Goal: Task Accomplishment & Management: Manage account settings

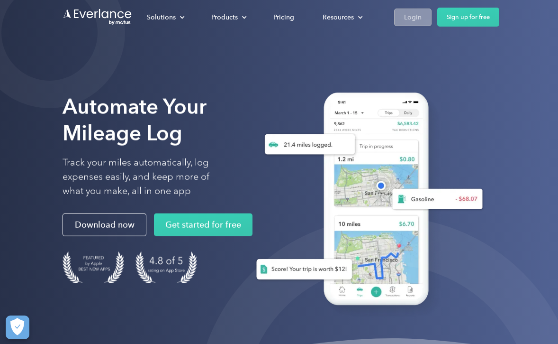
click at [417, 21] on div "Login" at bounding box center [413, 17] width 18 height 12
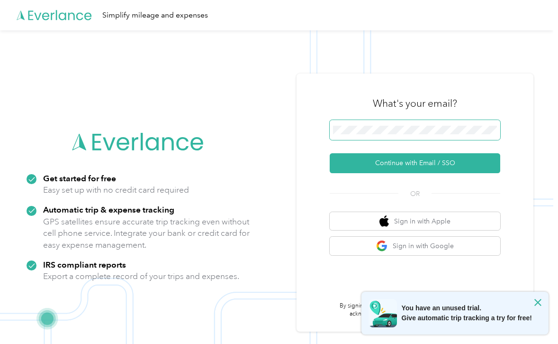
click at [451, 136] on span at bounding box center [415, 130] width 171 height 20
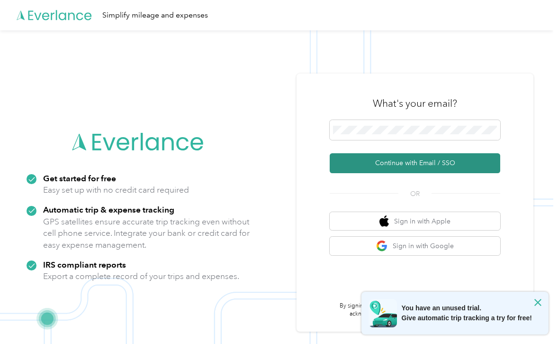
click at [445, 160] on button "Continue with Email / SSO" at bounding box center [415, 163] width 171 height 20
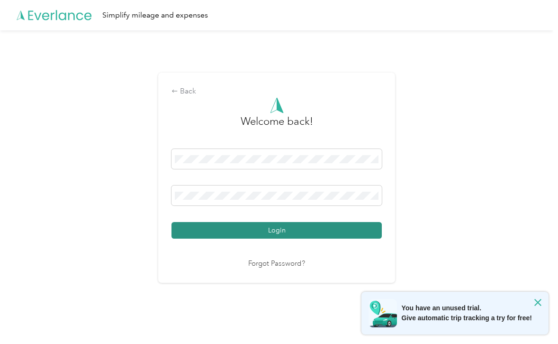
click at [291, 233] on button "Login" at bounding box center [277, 230] width 211 height 17
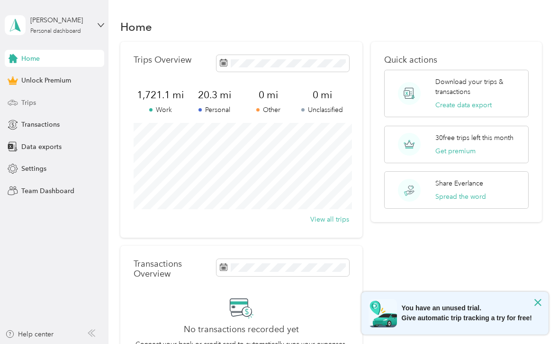
click at [26, 107] on span "Trips" at bounding box center [28, 103] width 15 height 10
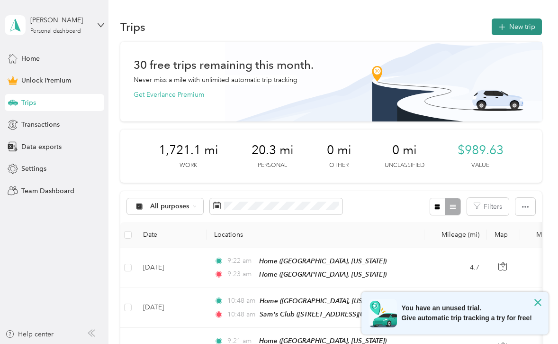
click at [532, 30] on button "New trip" at bounding box center [517, 26] width 50 height 17
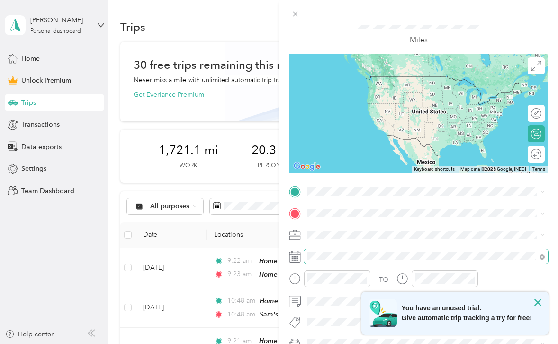
scroll to position [43, 0]
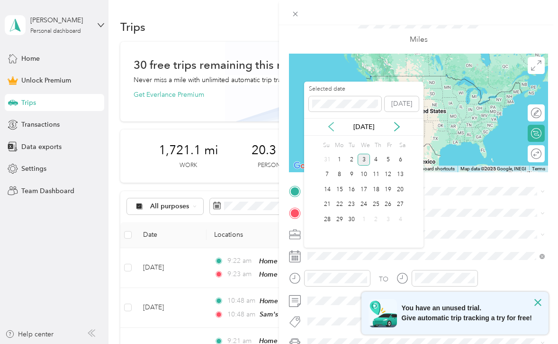
click at [329, 124] on icon at bounding box center [331, 126] width 9 height 9
click at [388, 220] on div "29" at bounding box center [389, 219] width 12 height 12
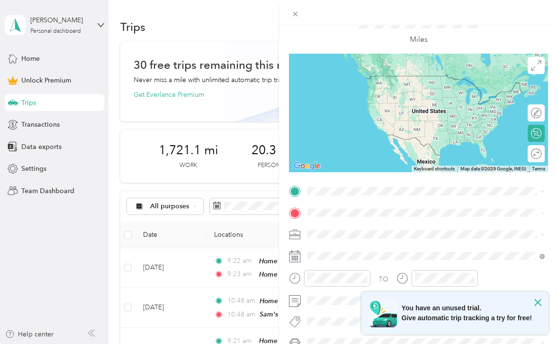
click at [340, 265] on span "[GEOGRAPHIC_DATA], [US_STATE], [GEOGRAPHIC_DATA]" at bounding box center [415, 267] width 179 height 8
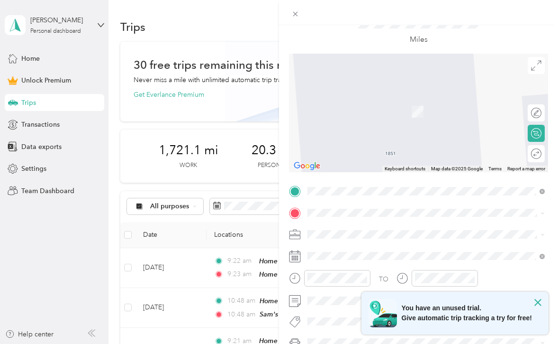
click at [375, 101] on div "Walmart (PC) [STREET_ADDRESS][US_STATE]" at bounding box center [373, 106] width 95 height 20
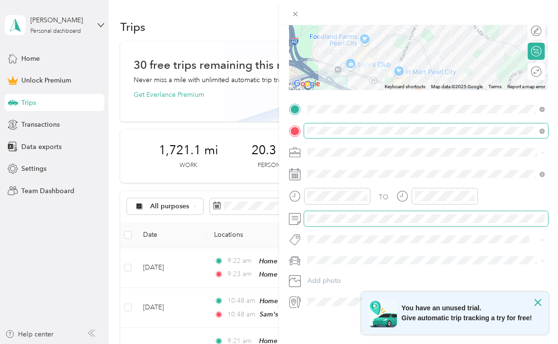
scroll to position [11, 0]
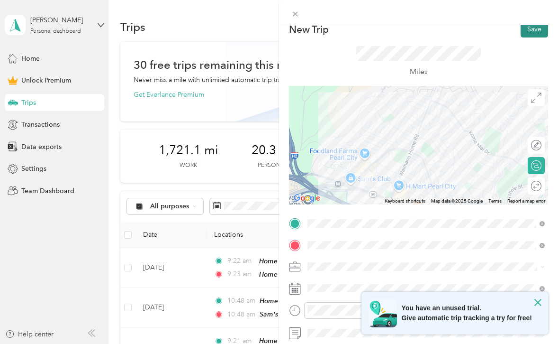
click at [541, 35] on button "Save" at bounding box center [534, 29] width 27 height 17
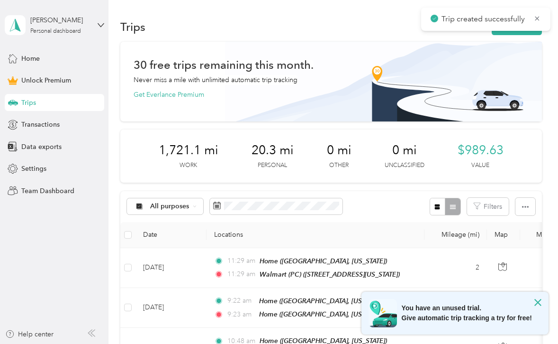
click at [531, 19] on span "Trip created successfully" at bounding box center [486, 19] width 110 height 12
click at [538, 20] on icon at bounding box center [538, 18] width 8 height 9
click at [534, 31] on button "New trip" at bounding box center [517, 26] width 50 height 17
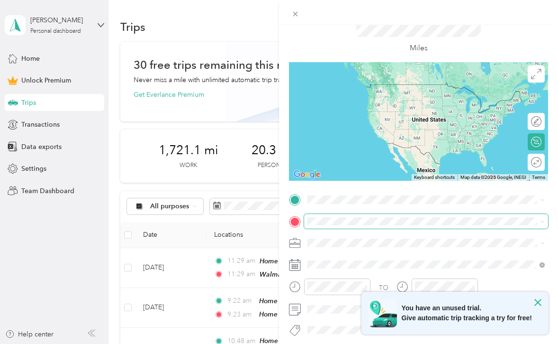
scroll to position [53, 0]
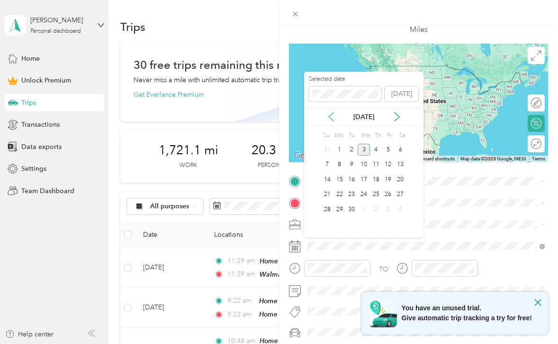
click at [329, 118] on icon at bounding box center [331, 116] width 9 height 9
click at [389, 209] on div "29" at bounding box center [389, 209] width 12 height 12
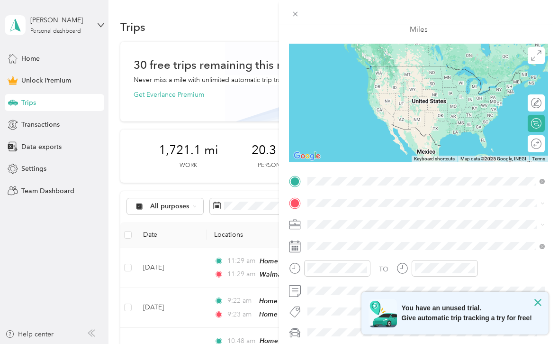
click at [361, 224] on div "Walmart (PC) [STREET_ADDRESS][US_STATE]" at bounding box center [373, 224] width 95 height 20
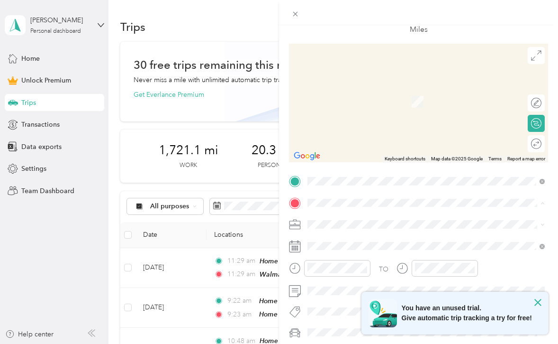
click at [351, 271] on strong "Don Quijote" at bounding box center [345, 270] width 39 height 9
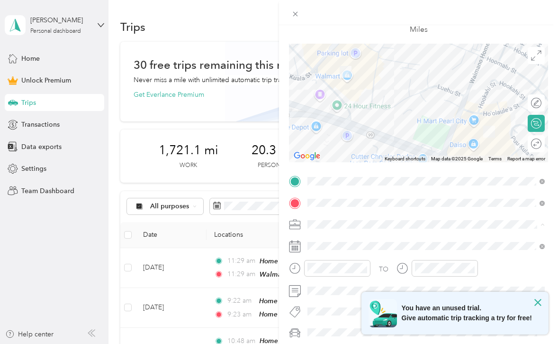
click at [348, 129] on ol "Work Personal Kreative Kidz Kare Simple Aloha Creations Other Charity Medical M…" at bounding box center [426, 149] width 244 height 133
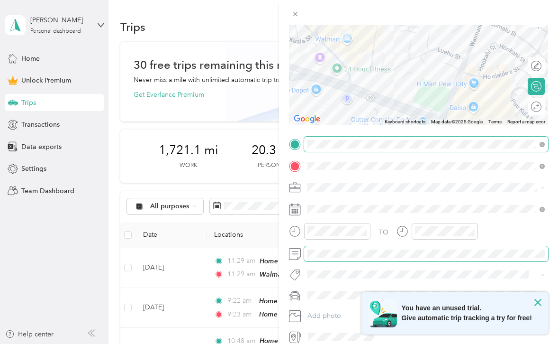
scroll to position [6, 0]
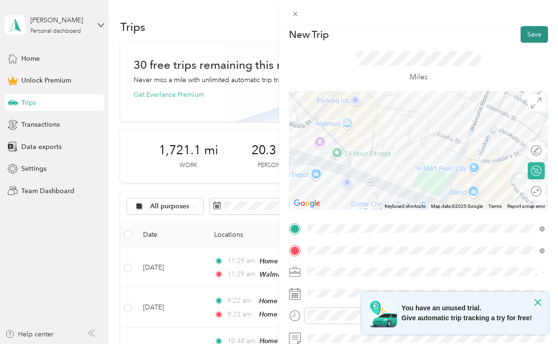
click at [527, 35] on button "Save" at bounding box center [534, 34] width 27 height 17
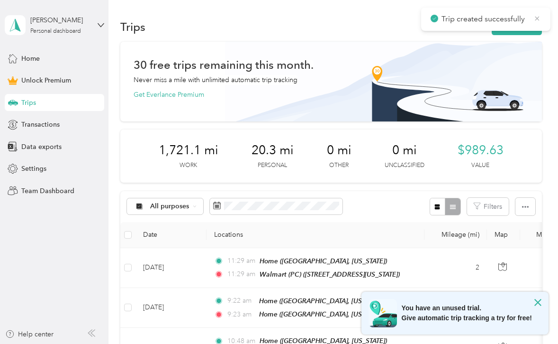
click at [540, 18] on icon at bounding box center [538, 18] width 8 height 9
click at [532, 30] on button "New trip" at bounding box center [517, 26] width 50 height 17
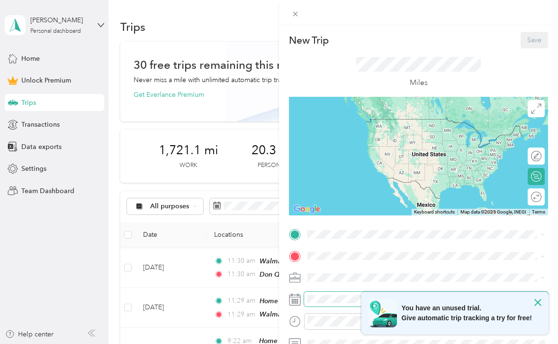
click at [319, 293] on span at bounding box center [426, 299] width 244 height 15
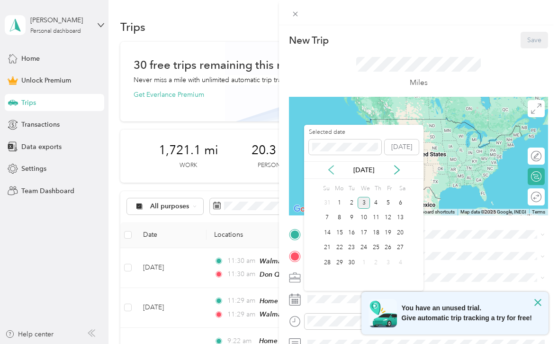
click at [329, 166] on icon at bounding box center [331, 169] width 9 height 9
click at [388, 262] on div "29" at bounding box center [389, 262] width 12 height 12
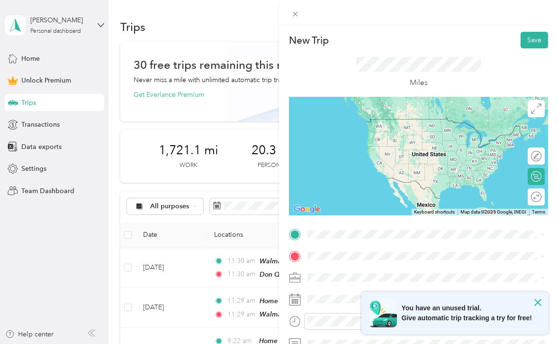
click at [353, 143] on li "Don Quijote [STREET_ADDRESS][US_STATE]" at bounding box center [426, 157] width 244 height 30
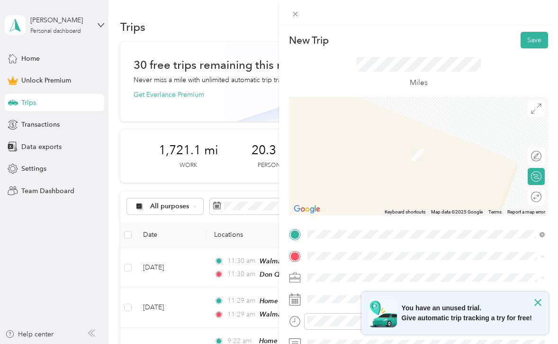
click at [357, 231] on div "Home" at bounding box center [415, 233] width 179 height 9
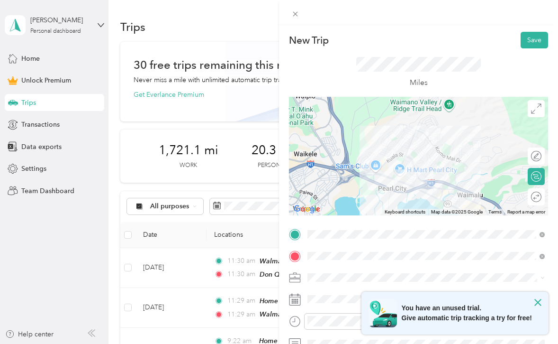
click at [350, 176] on span "Kreative Kidz Kare" at bounding box center [338, 178] width 55 height 8
click at [534, 45] on button "Save" at bounding box center [534, 40] width 27 height 17
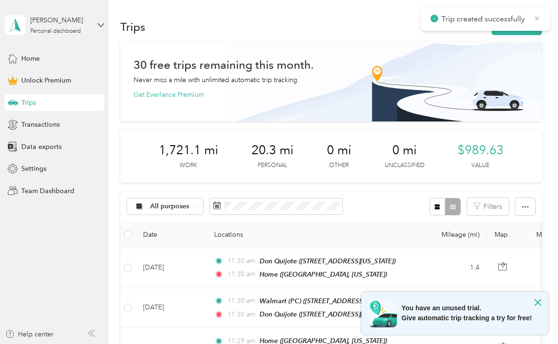
click at [535, 17] on icon at bounding box center [538, 18] width 8 height 9
click at [530, 29] on button "New trip" at bounding box center [517, 26] width 50 height 17
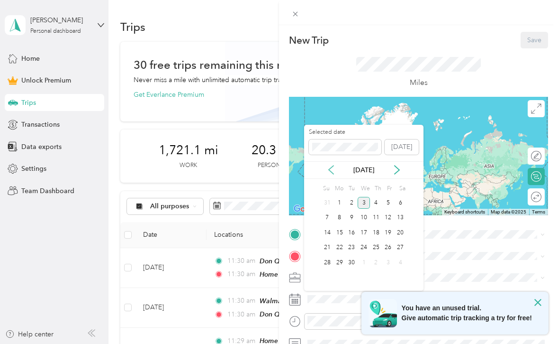
click at [332, 170] on icon at bounding box center [331, 169] width 9 height 9
click at [391, 262] on div "29" at bounding box center [389, 262] width 12 height 12
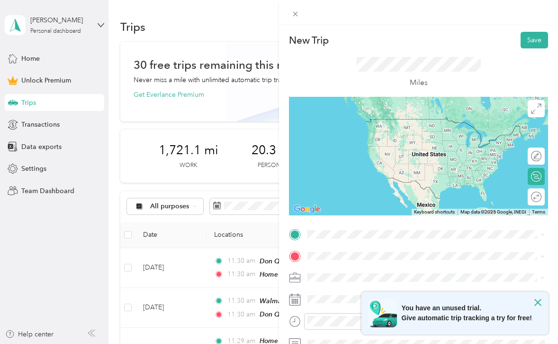
click at [368, 207] on div "Home" at bounding box center [415, 209] width 179 height 9
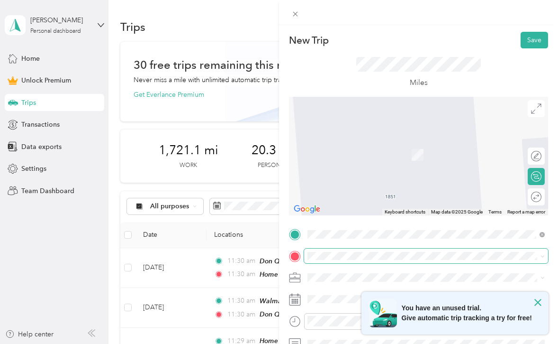
click at [356, 262] on span at bounding box center [426, 255] width 244 height 15
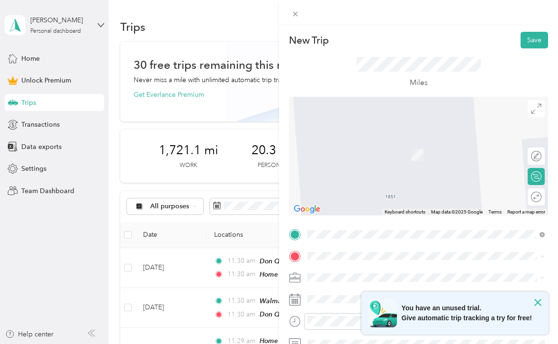
click at [371, 182] on span "[STREET_ADDRESS][US_STATE]" at bounding box center [373, 183] width 95 height 8
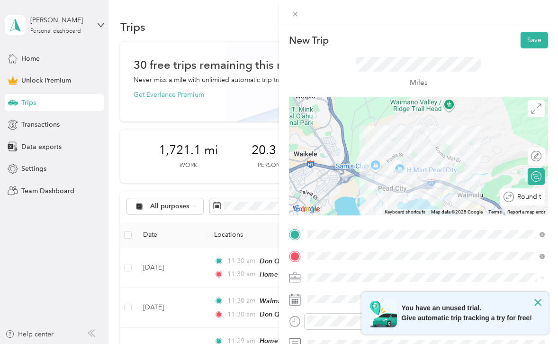
click at [537, 199] on div "Round trip" at bounding box center [523, 196] width 45 height 17
click at [537, 199] on div at bounding box center [532, 197] width 20 height 10
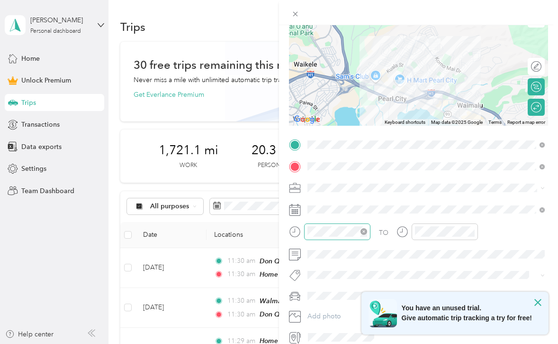
scroll to position [91, 0]
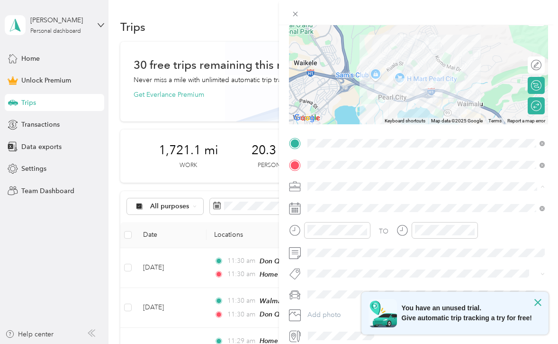
click at [342, 244] on ol "Work Personal Kreative Kidz Kare Simple Aloha Creations Other Charity Medical M…" at bounding box center [426, 261] width 244 height 133
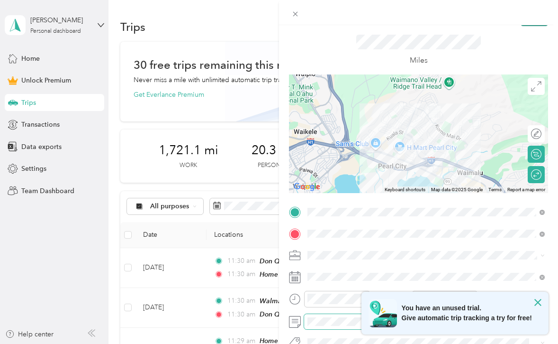
scroll to position [0, 0]
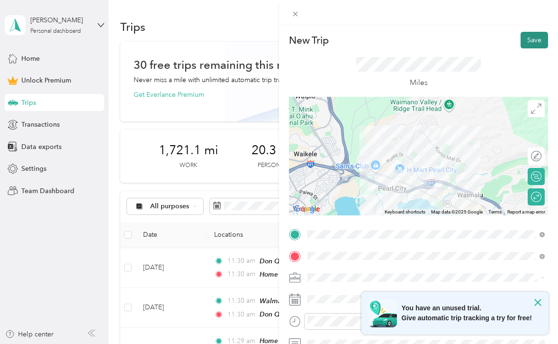
click at [528, 35] on button "Save" at bounding box center [534, 40] width 27 height 17
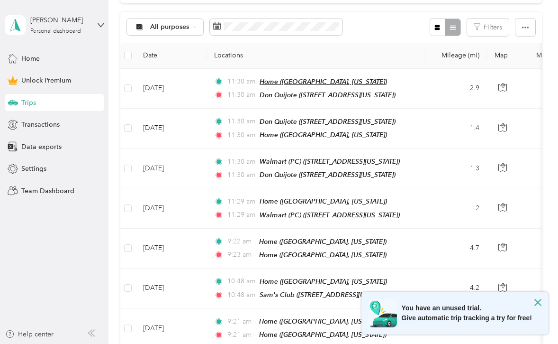
scroll to position [182, 0]
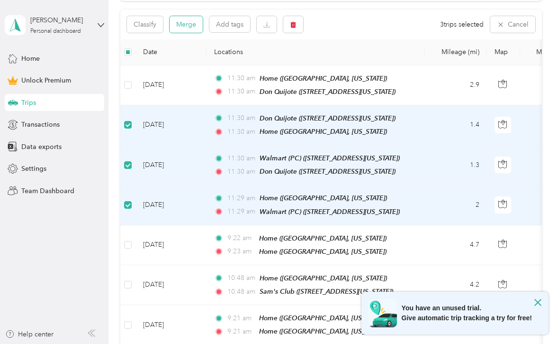
click at [196, 24] on button "Merge" at bounding box center [186, 24] width 33 height 17
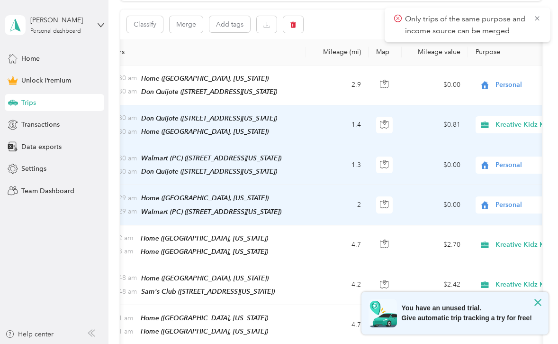
scroll to position [0, 184]
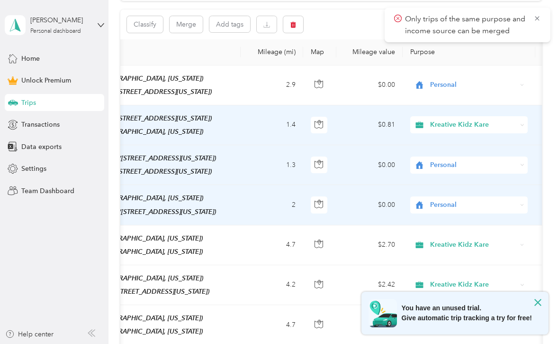
click at [459, 162] on span "Personal" at bounding box center [473, 165] width 87 height 10
click at [464, 212] on span "Kreative Kidz Kare" at bounding box center [478, 214] width 88 height 10
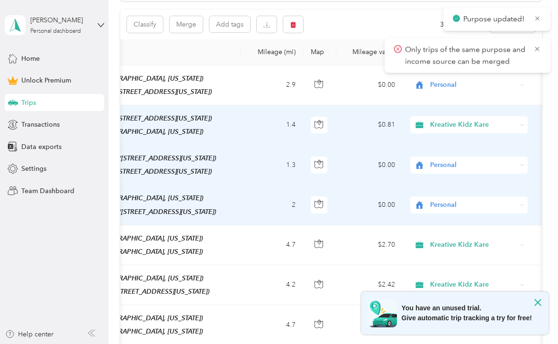
click at [463, 206] on span "Personal" at bounding box center [473, 205] width 87 height 10
click at [467, 106] on li "Kreative Kidz Kare" at bounding box center [470, 102] width 118 height 17
click at [458, 204] on span "Kreative Kidz Kare" at bounding box center [473, 205] width 87 height 10
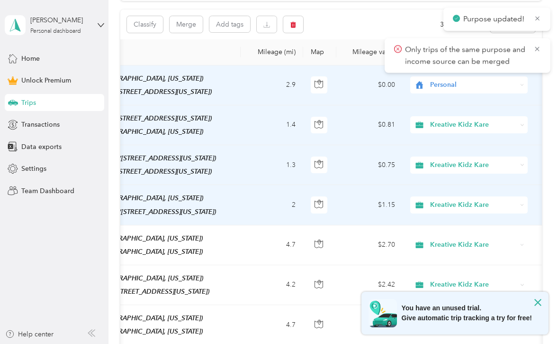
click at [398, 96] on td "$0.00" at bounding box center [370, 85] width 66 height 40
click at [421, 88] on icon at bounding box center [420, 85] width 8 height 8
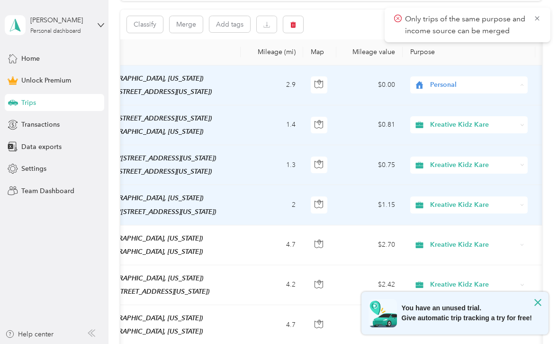
click at [454, 140] on li "Kreative Kidz Kare" at bounding box center [470, 136] width 118 height 17
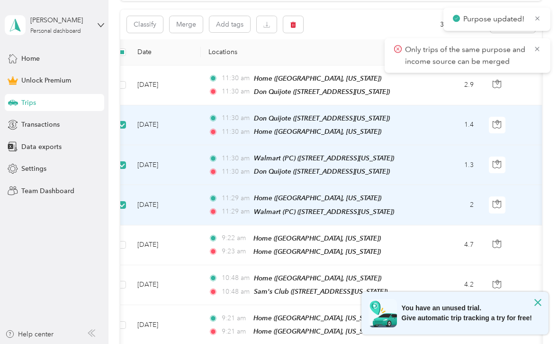
scroll to position [0, 1]
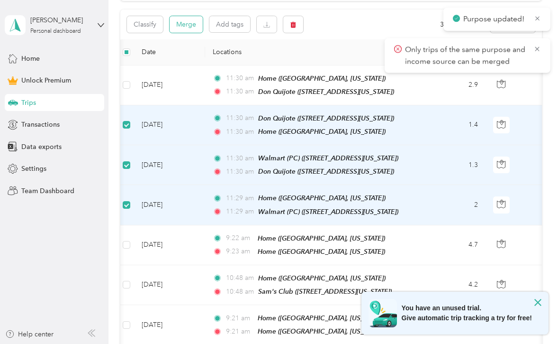
click at [186, 23] on button "Merge" at bounding box center [186, 24] width 33 height 17
